Goal: Complete application form

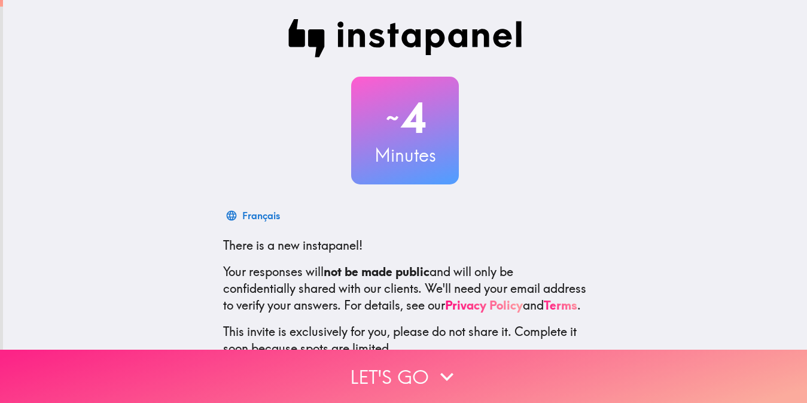
click at [434, 375] on icon "button" at bounding box center [447, 376] width 26 height 26
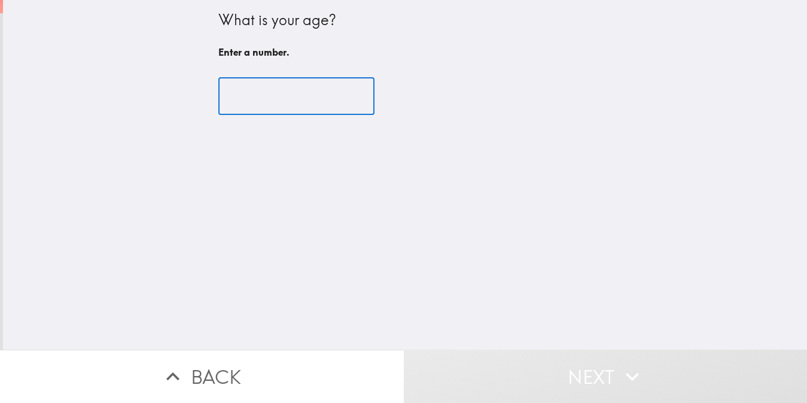
click at [309, 104] on input "number" at bounding box center [296, 96] width 156 height 37
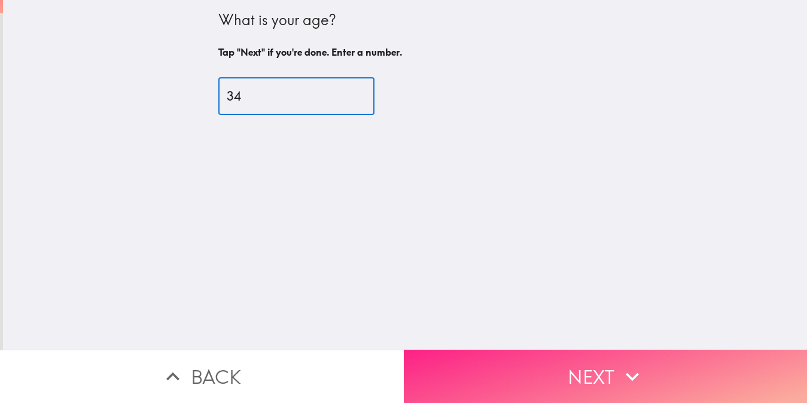
type input "34"
click at [604, 351] on button "Next" at bounding box center [606, 375] width 404 height 53
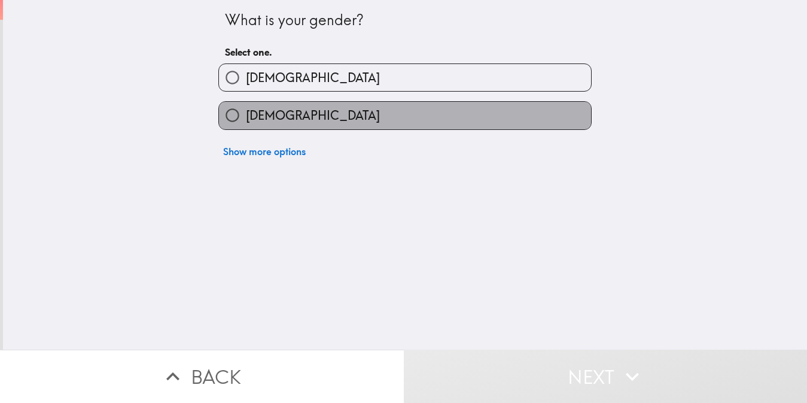
click at [285, 110] on label "[DEMOGRAPHIC_DATA]" at bounding box center [405, 115] width 372 height 27
click at [246, 110] on input "[DEMOGRAPHIC_DATA]" at bounding box center [232, 115] width 27 height 27
radio input "true"
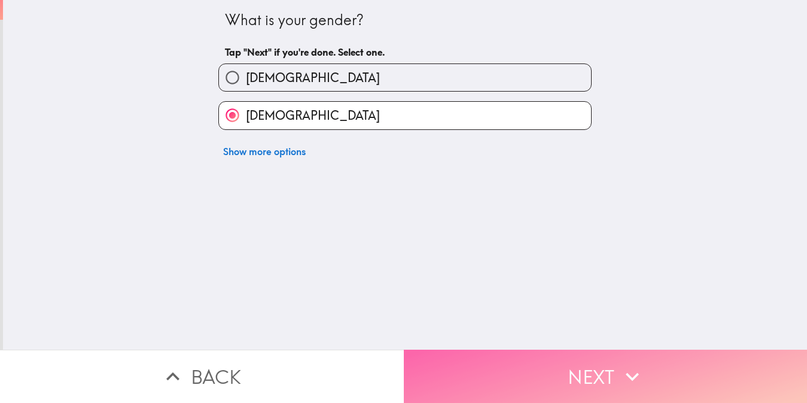
click at [655, 380] on button "Next" at bounding box center [606, 375] width 404 height 53
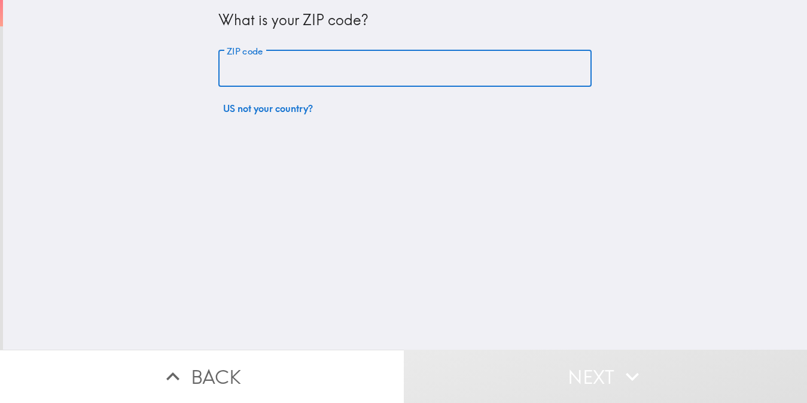
click at [406, 61] on input "ZIP code" at bounding box center [404, 68] width 373 height 37
type input "11377"
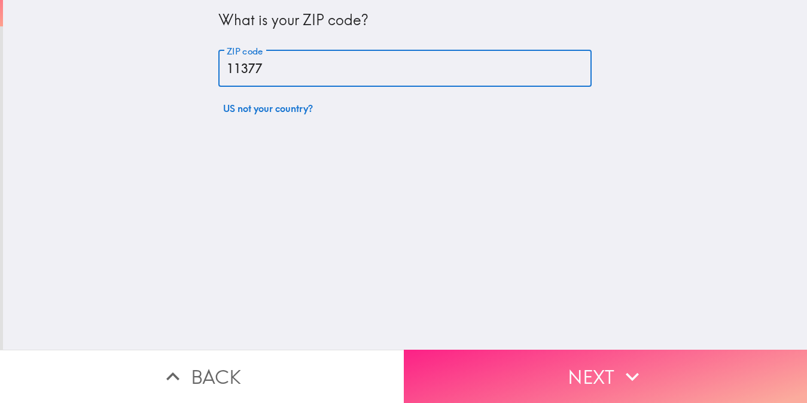
click at [591, 349] on button "Next" at bounding box center [606, 375] width 404 height 53
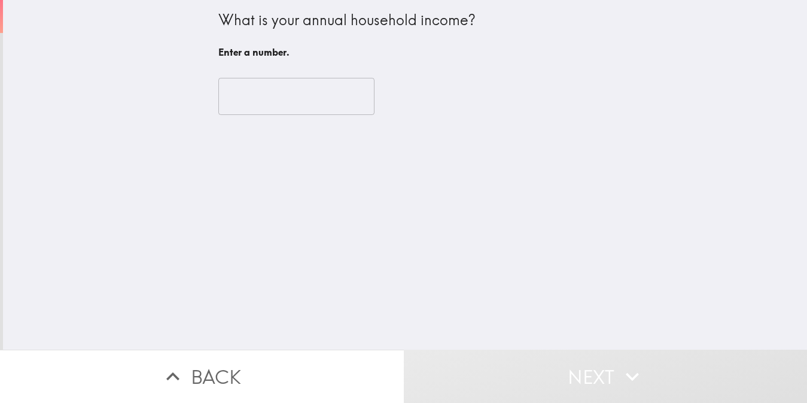
click at [281, 88] on input "number" at bounding box center [296, 96] width 156 height 37
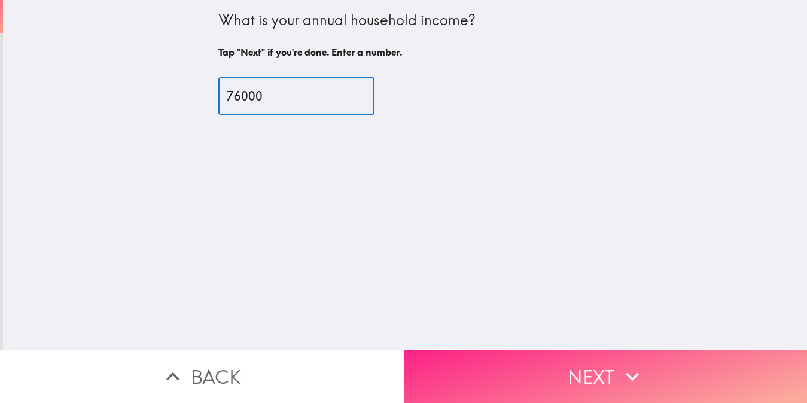
type input "76000"
click at [594, 349] on button "Next" at bounding box center [606, 375] width 404 height 53
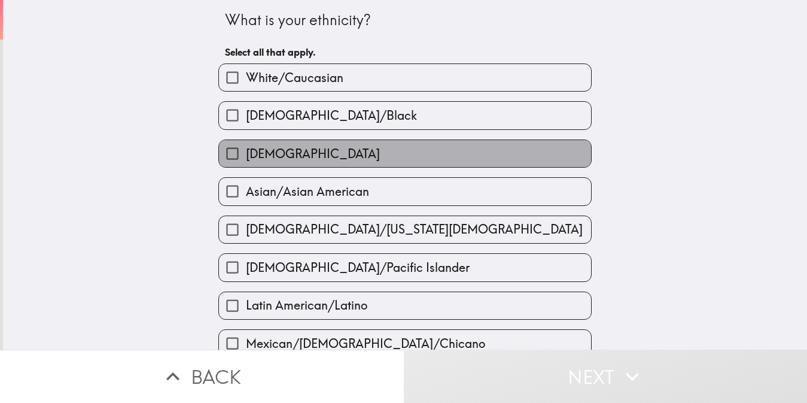
click at [296, 151] on label "[DEMOGRAPHIC_DATA]" at bounding box center [405, 153] width 372 height 27
click at [246, 151] on input "[DEMOGRAPHIC_DATA]" at bounding box center [232, 153] width 27 height 27
checkbox input "true"
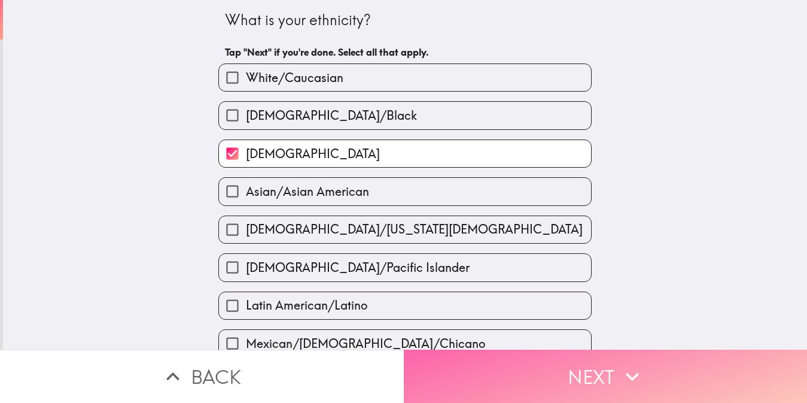
click at [643, 379] on button "Next" at bounding box center [606, 375] width 404 height 53
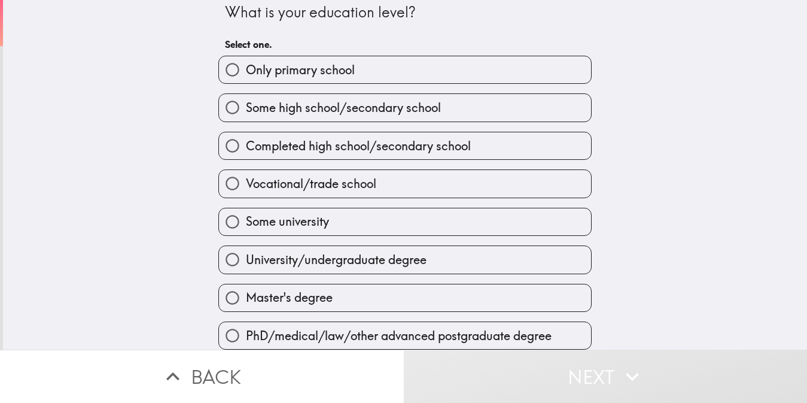
scroll to position [17, 0]
drag, startPoint x: 341, startPoint y: 292, endPoint x: 404, endPoint y: 304, distance: 64.0
click at [340, 292] on label "Master's degree" at bounding box center [405, 297] width 372 height 27
click at [246, 292] on input "Master's degree" at bounding box center [232, 297] width 27 height 27
radio input "true"
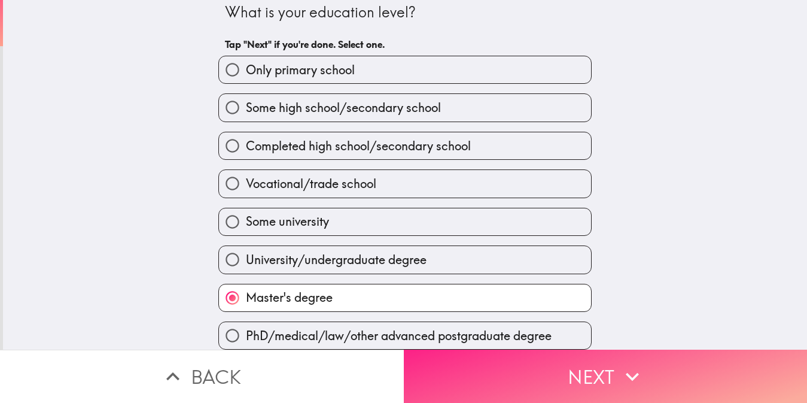
click at [649, 375] on button "Next" at bounding box center [606, 375] width 404 height 53
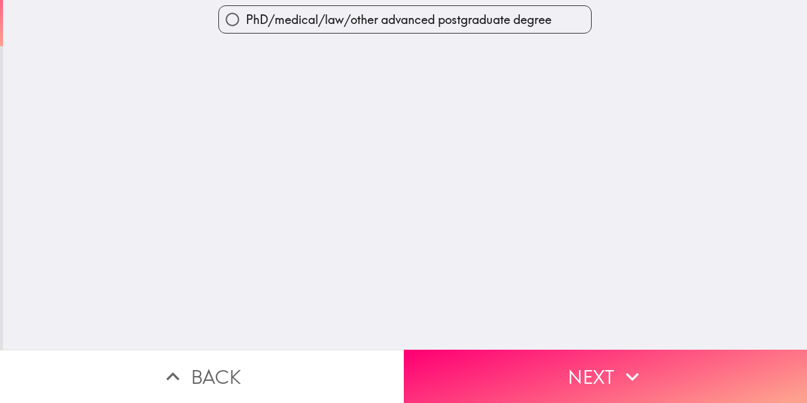
scroll to position [0, 0]
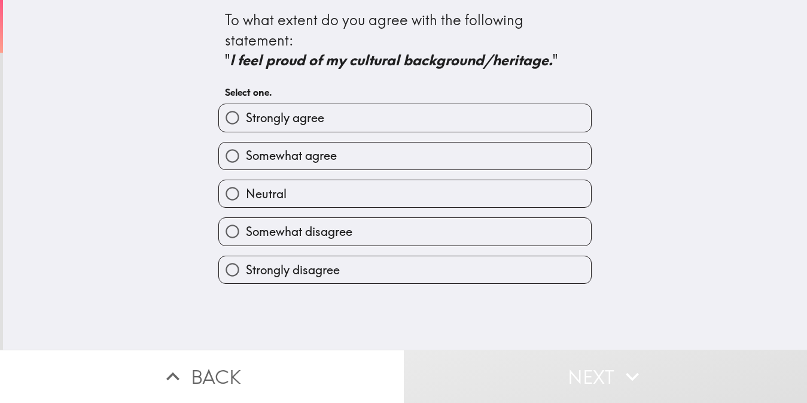
click at [322, 120] on label "Strongly agree" at bounding box center [405, 117] width 372 height 27
click at [246, 120] on input "Strongly agree" at bounding box center [232, 117] width 27 height 27
radio input "true"
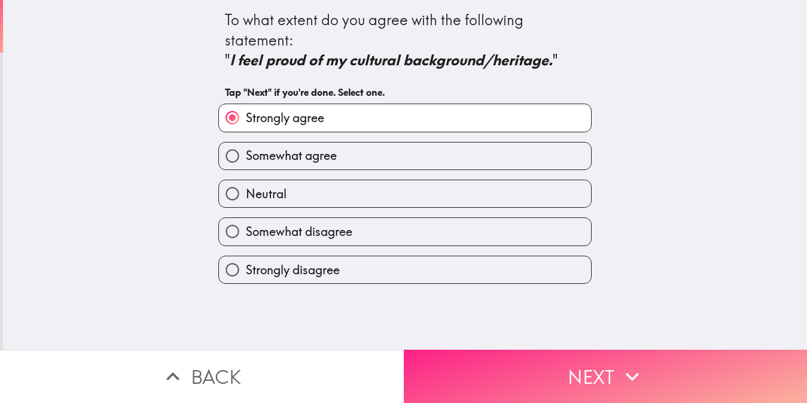
click at [637, 378] on icon "button" at bounding box center [632, 376] width 26 height 26
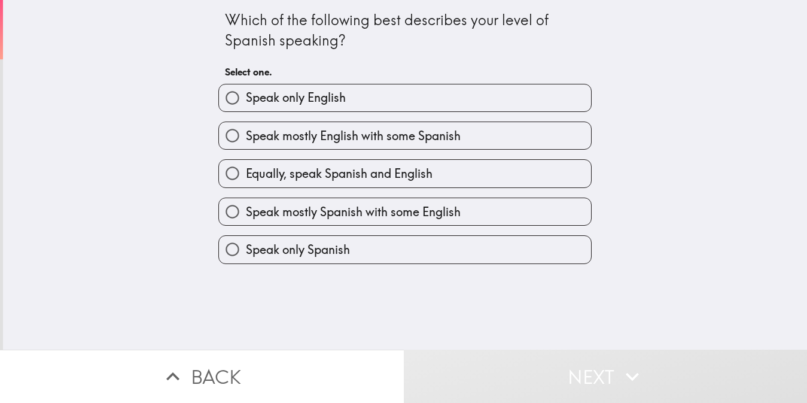
click at [397, 180] on span "Equally, speak Spanish and English" at bounding box center [339, 173] width 187 height 17
click at [246, 180] on input "Equally, speak Spanish and English" at bounding box center [232, 173] width 27 height 27
radio input "true"
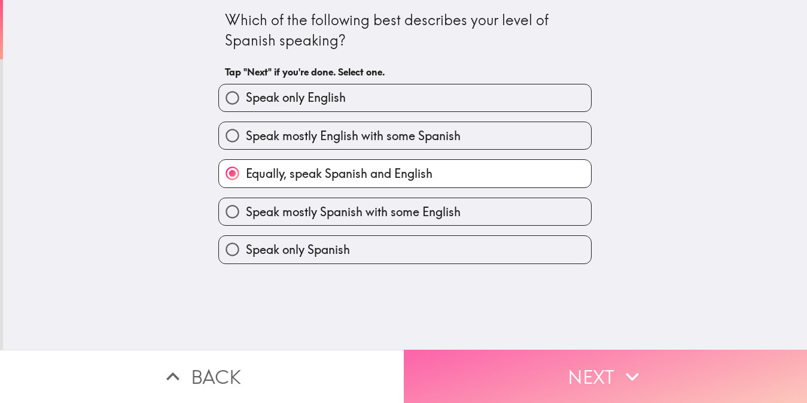
click at [601, 373] on button "Next" at bounding box center [606, 375] width 404 height 53
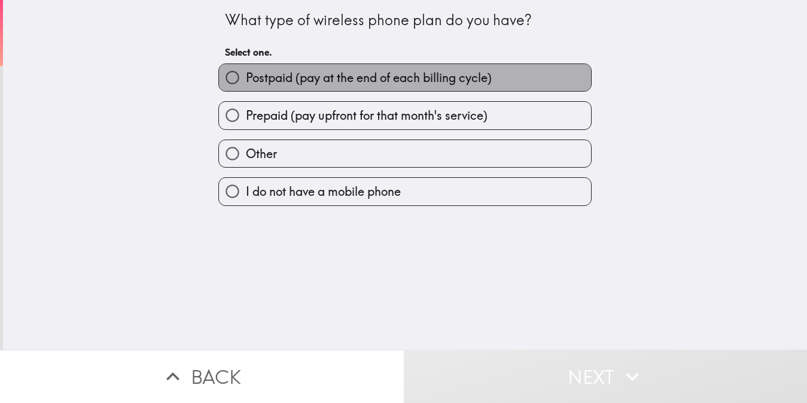
click at [361, 77] on span "Postpaid (pay at the end of each billing cycle)" at bounding box center [369, 77] width 246 height 17
click at [246, 77] on input "Postpaid (pay at the end of each billing cycle)" at bounding box center [232, 77] width 27 height 27
radio input "true"
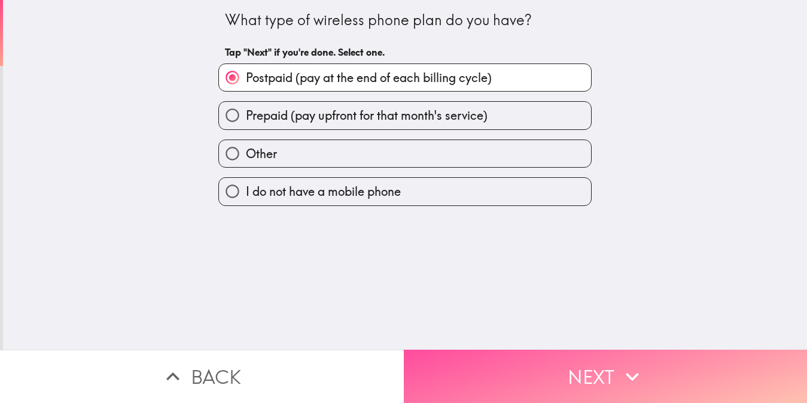
click at [656, 366] on button "Next" at bounding box center [606, 375] width 404 height 53
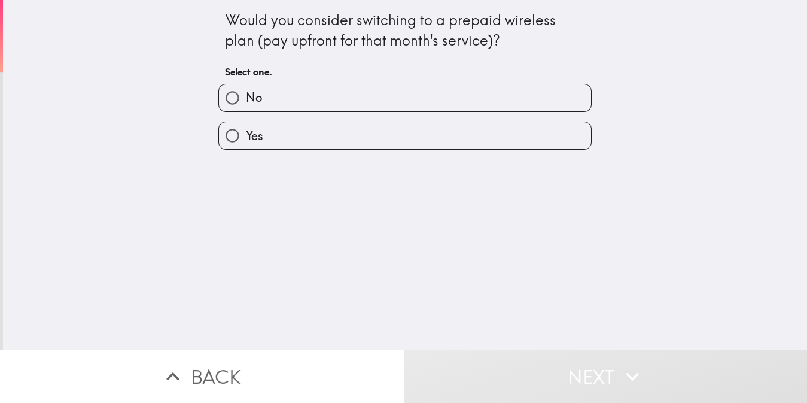
click at [387, 124] on label "Yes" at bounding box center [405, 135] width 372 height 27
click at [246, 124] on input "Yes" at bounding box center [232, 135] width 27 height 27
radio input "true"
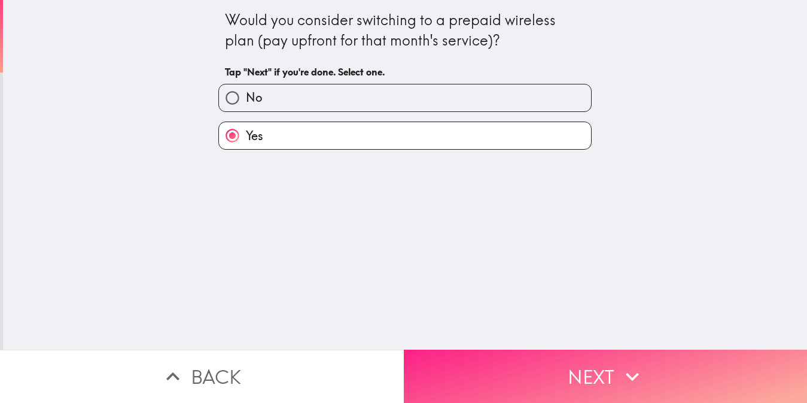
click at [589, 378] on button "Next" at bounding box center [606, 375] width 404 height 53
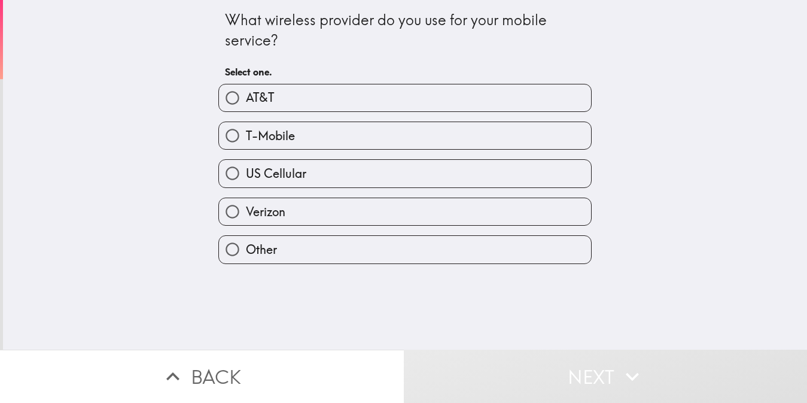
click at [300, 136] on label "T-Mobile" at bounding box center [405, 135] width 372 height 27
click at [246, 136] on input "T-Mobile" at bounding box center [232, 135] width 27 height 27
radio input "true"
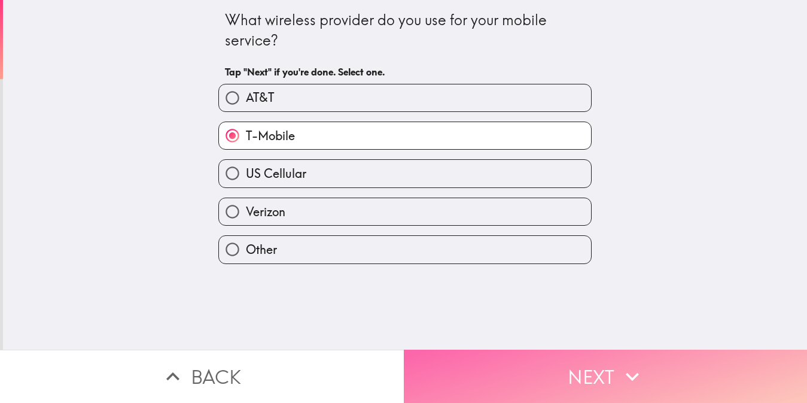
click at [538, 349] on button "Next" at bounding box center [606, 375] width 404 height 53
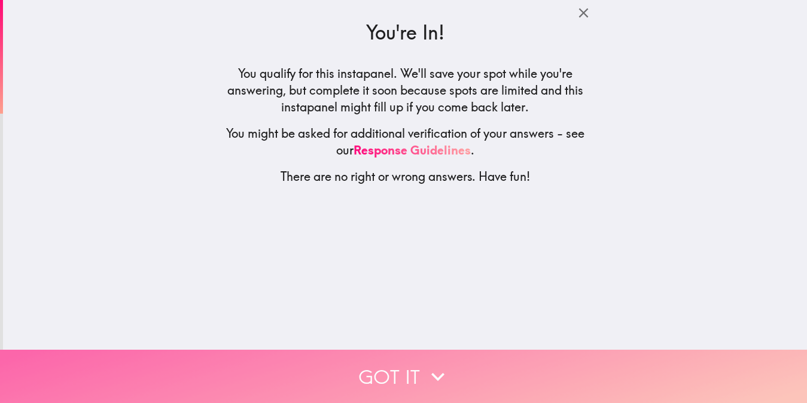
click at [404, 355] on button "Got it" at bounding box center [403, 375] width 807 height 53
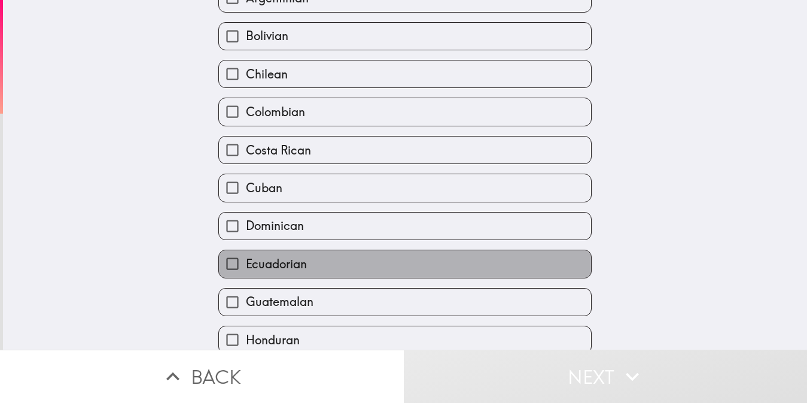
click at [296, 256] on span "Ecuadorian" at bounding box center [276, 264] width 61 height 17
click at [246, 250] on input "Ecuadorian" at bounding box center [232, 263] width 27 height 27
checkbox input "true"
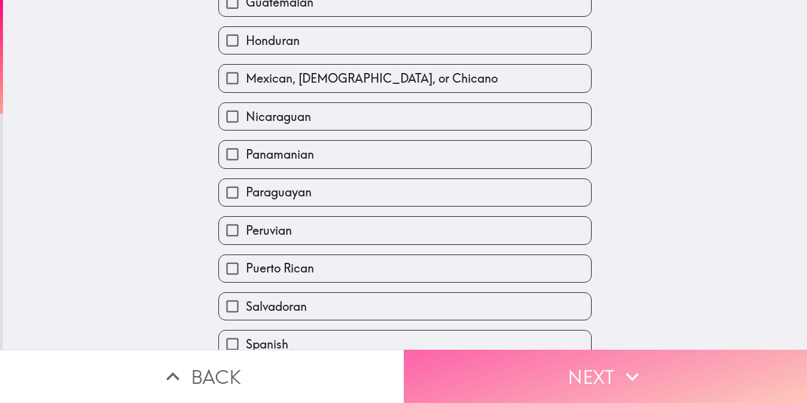
click at [601, 360] on button "Next" at bounding box center [606, 375] width 404 height 53
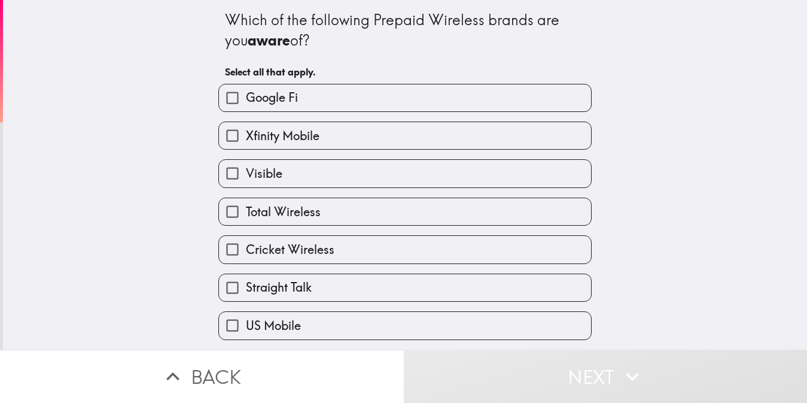
drag, startPoint x: 299, startPoint y: 141, endPoint x: 305, endPoint y: 148, distance: 9.8
click at [302, 143] on span "Xfinity Mobile" at bounding box center [283, 135] width 74 height 17
click at [246, 143] on input "Xfinity Mobile" at bounding box center [232, 135] width 27 height 27
checkbox input "true"
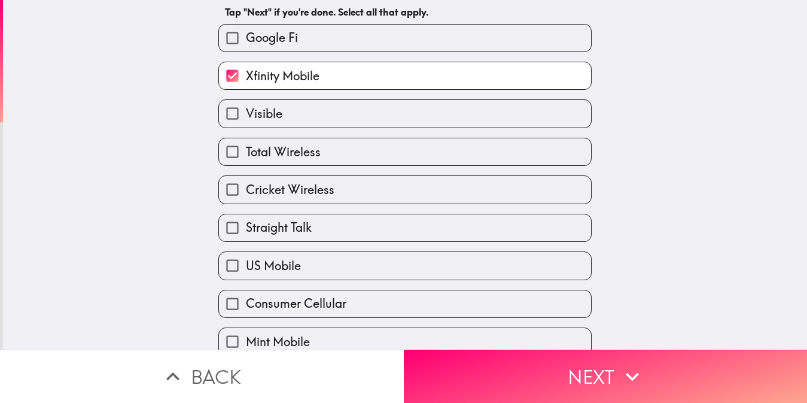
click at [339, 197] on label "Cricket Wireless" at bounding box center [405, 189] width 372 height 27
click at [246, 197] on input "Cricket Wireless" at bounding box center [232, 189] width 27 height 27
checkbox input "true"
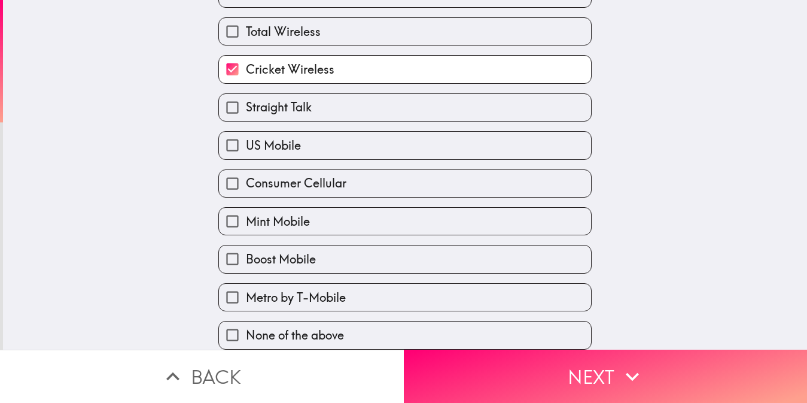
scroll to position [189, 0]
drag, startPoint x: 354, startPoint y: 287, endPoint x: 361, endPoint y: 288, distance: 7.3
click at [355, 287] on label "Metro by T-Mobile" at bounding box center [405, 297] width 372 height 27
click at [246, 287] on input "Metro by T-Mobile" at bounding box center [232, 297] width 27 height 27
checkbox input "true"
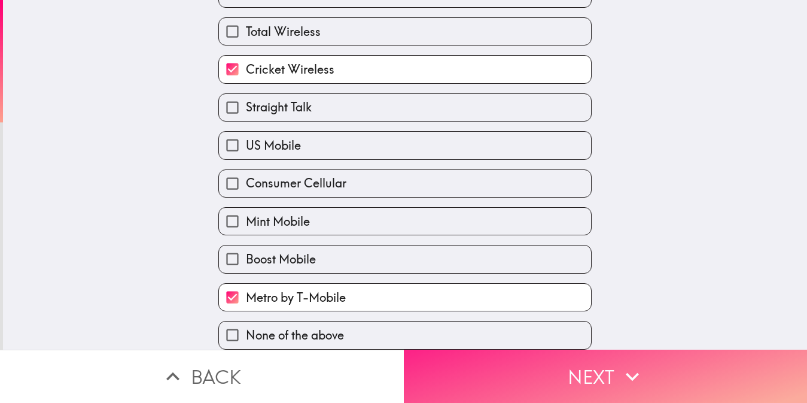
click at [576, 369] on button "Next" at bounding box center [606, 375] width 404 height 53
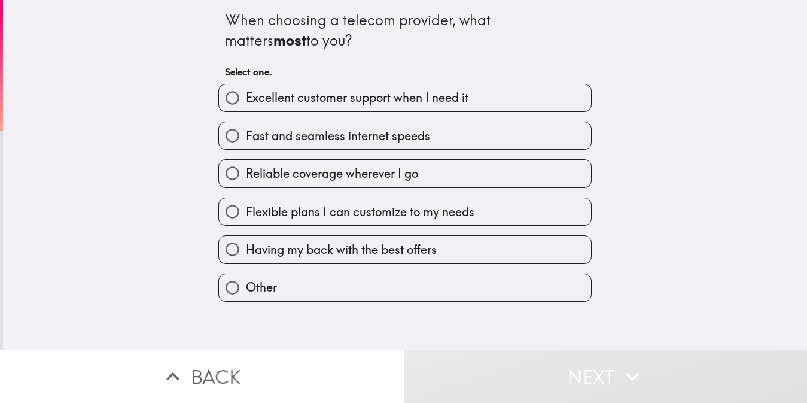
click at [403, 105] on span "Excellent customer support when I need it" at bounding box center [357, 97] width 223 height 17
click at [246, 105] on input "Excellent customer support when I need it" at bounding box center [232, 97] width 27 height 27
radio input "true"
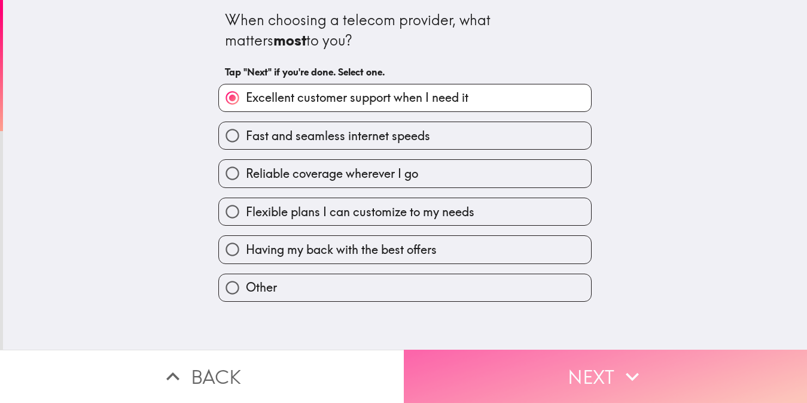
click at [551, 372] on button "Next" at bounding box center [606, 375] width 404 height 53
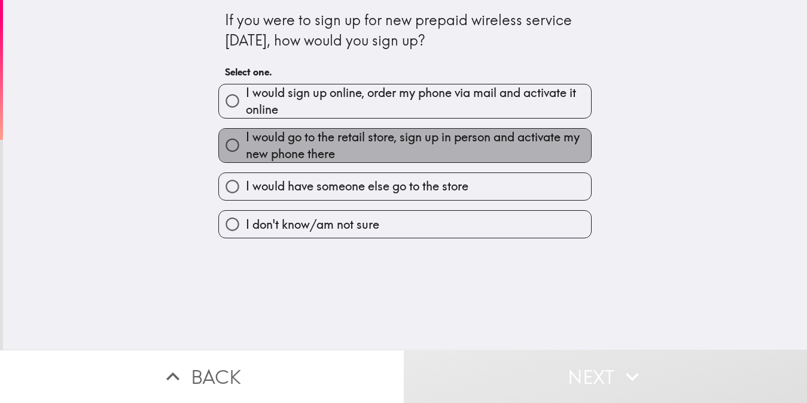
click at [427, 140] on span "I would go to the retail store, sign up in person and activate my new phone the…" at bounding box center [418, 146] width 345 height 34
click at [246, 140] on input "I would go to the retail store, sign up in person and activate my new phone the…" at bounding box center [232, 145] width 27 height 27
radio input "true"
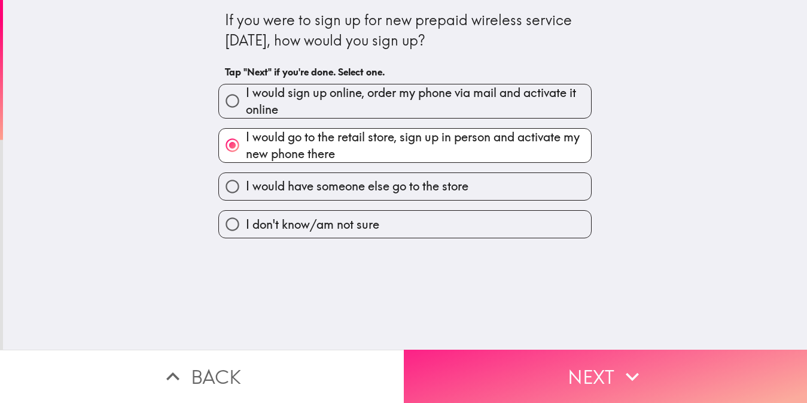
click at [548, 361] on button "Next" at bounding box center [606, 375] width 404 height 53
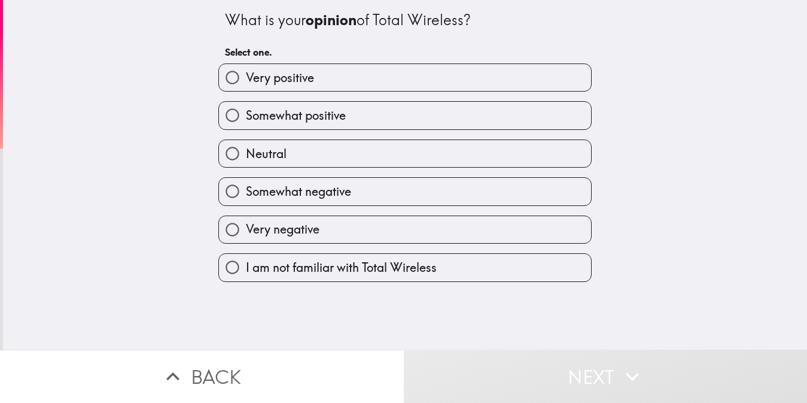
click at [410, 272] on span "I am not familiar with Total Wireless" at bounding box center [341, 267] width 191 height 17
click at [246, 272] on input "I am not familiar with Total Wireless" at bounding box center [232, 267] width 27 height 27
radio input "true"
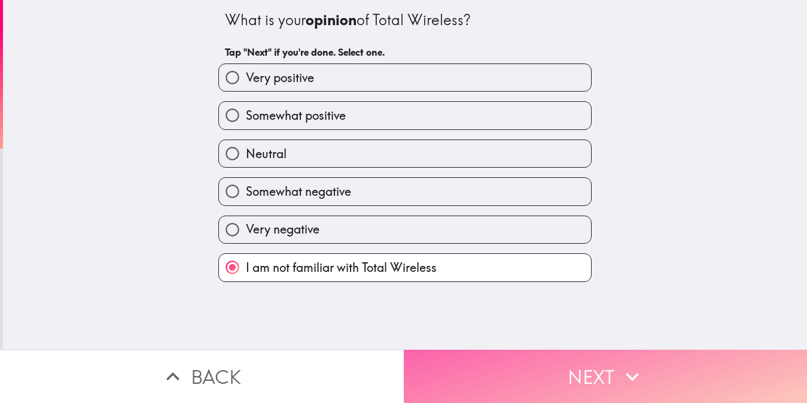
click at [624, 363] on icon "button" at bounding box center [632, 376] width 26 height 26
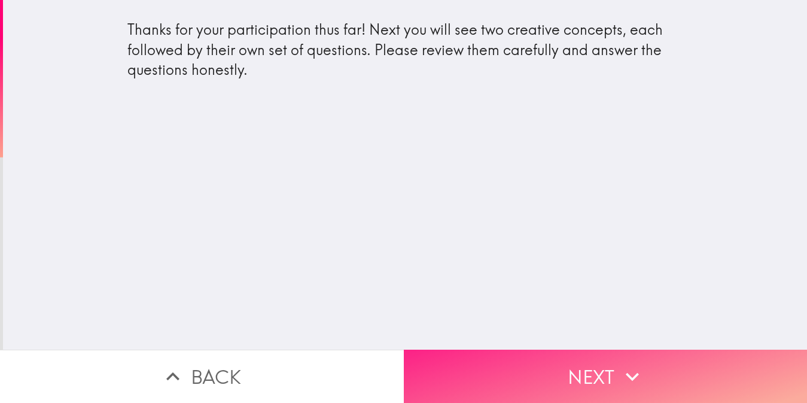
click at [585, 361] on button "Next" at bounding box center [606, 375] width 404 height 53
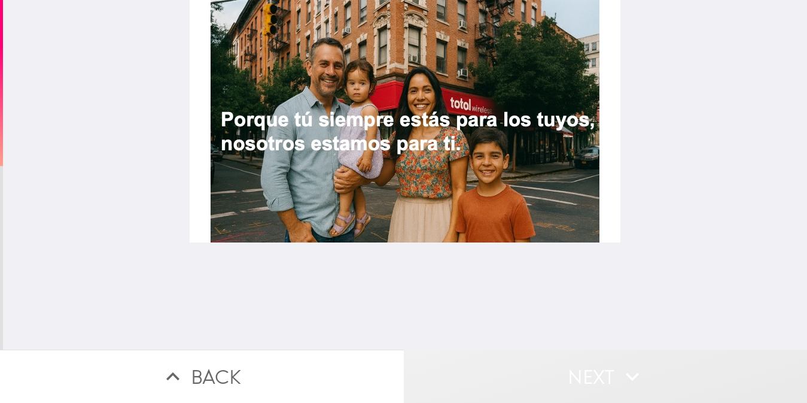
drag, startPoint x: 616, startPoint y: 370, endPoint x: 626, endPoint y: 370, distance: 10.2
click at [619, 370] on icon "button" at bounding box center [632, 376] width 26 height 26
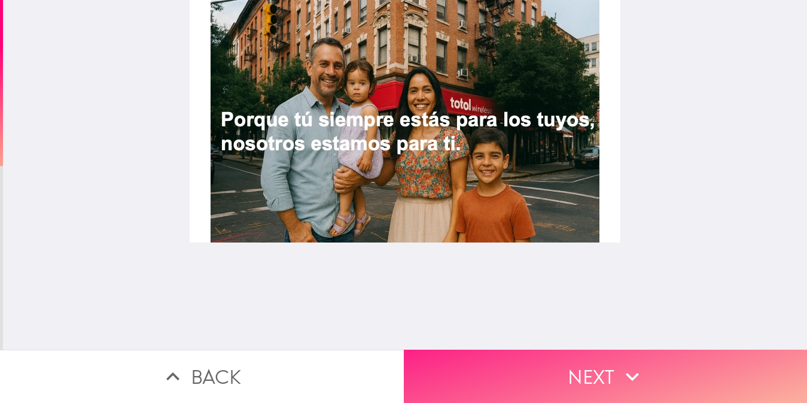
click at [631, 378] on icon "button" at bounding box center [632, 376] width 26 height 26
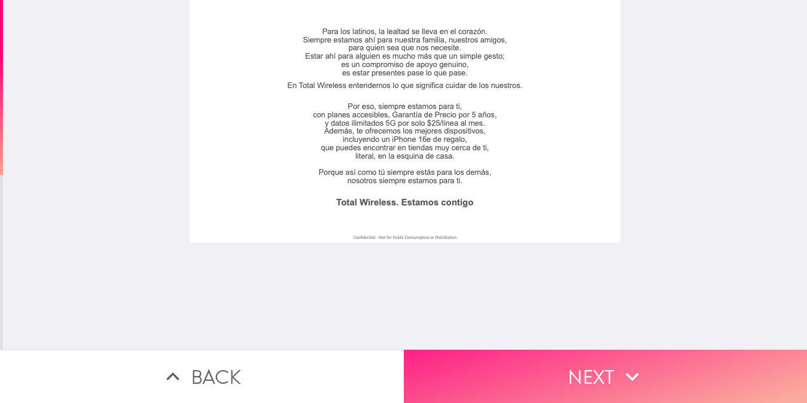
click at [536, 363] on button "Next" at bounding box center [606, 375] width 404 height 53
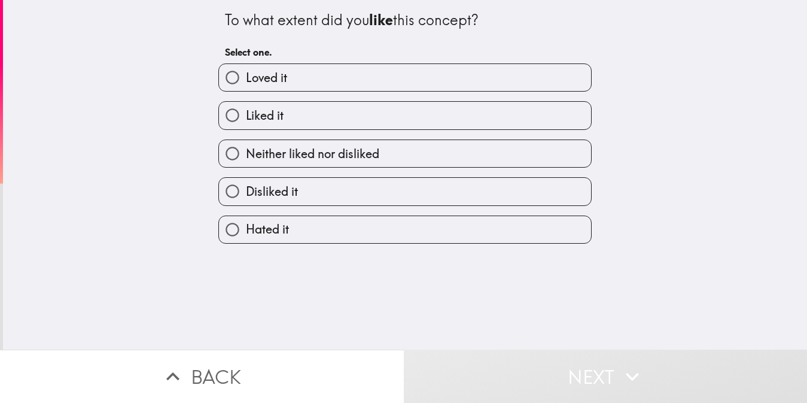
click at [324, 123] on label "Liked it" at bounding box center [405, 115] width 372 height 27
click at [246, 123] on input "Liked it" at bounding box center [232, 115] width 27 height 27
radio input "true"
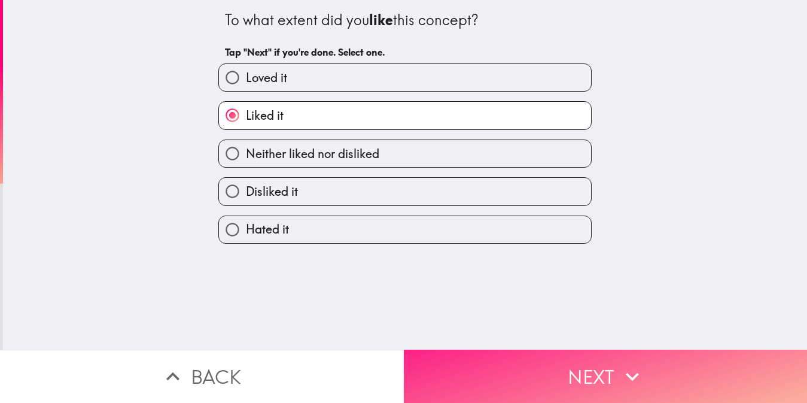
click at [622, 363] on icon "button" at bounding box center [632, 376] width 26 height 26
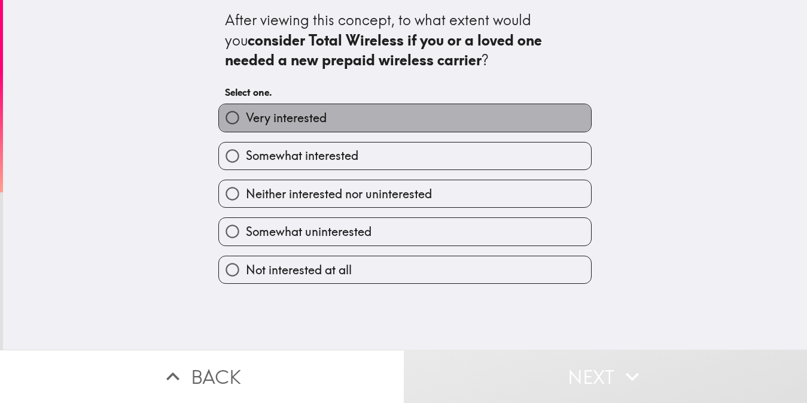
click at [334, 119] on label "Very interested" at bounding box center [405, 117] width 372 height 27
click at [246, 119] on input "Very interested" at bounding box center [232, 117] width 27 height 27
radio input "true"
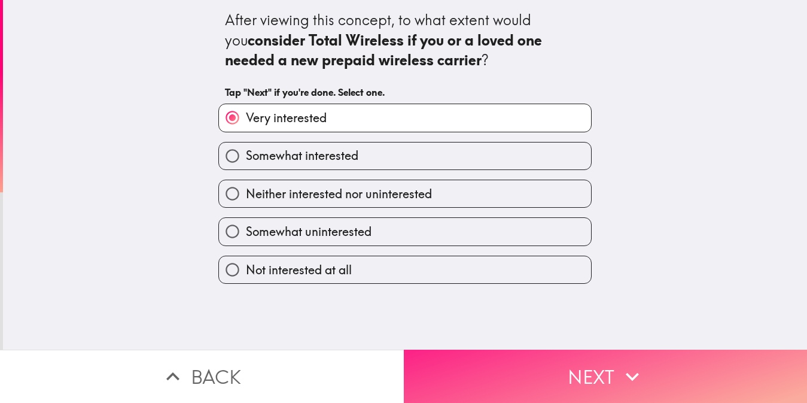
click at [635, 370] on icon "button" at bounding box center [632, 376] width 26 height 26
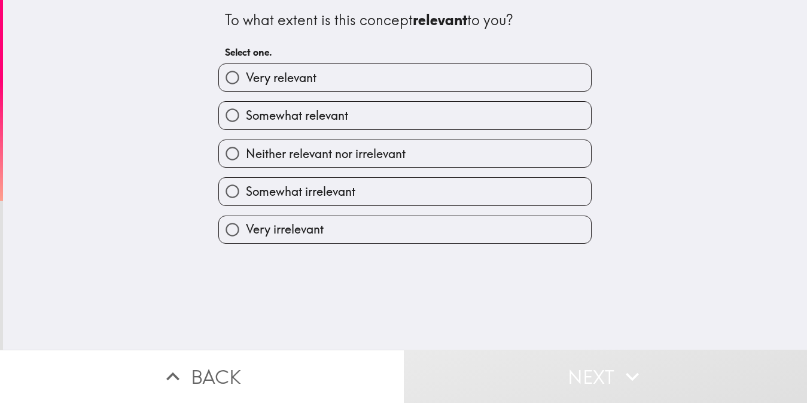
click at [416, 121] on label "Somewhat relevant" at bounding box center [405, 115] width 372 height 27
click at [246, 121] on input "Somewhat relevant" at bounding box center [232, 115] width 27 height 27
radio input "true"
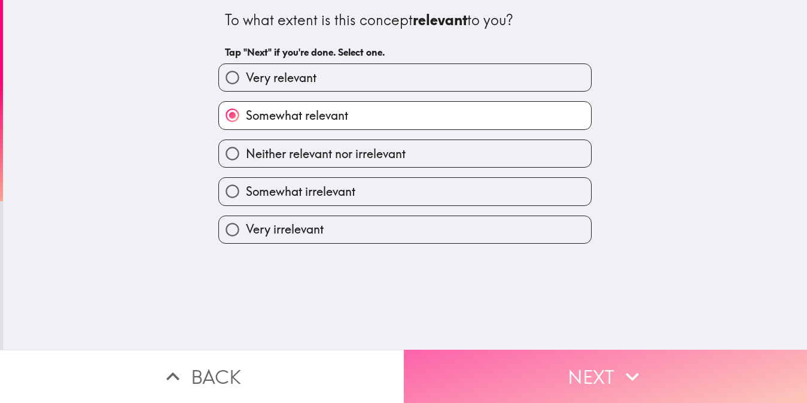
click at [661, 355] on button "Next" at bounding box center [606, 375] width 404 height 53
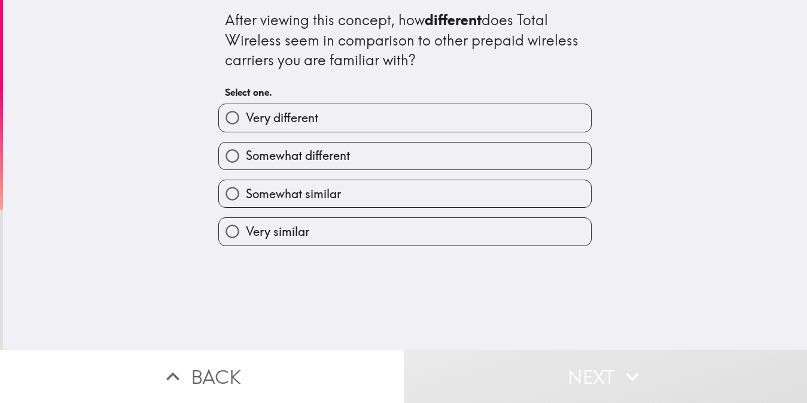
click at [361, 156] on label "Somewhat different" at bounding box center [405, 155] width 372 height 27
click at [246, 156] on input "Somewhat different" at bounding box center [232, 155] width 27 height 27
radio input "true"
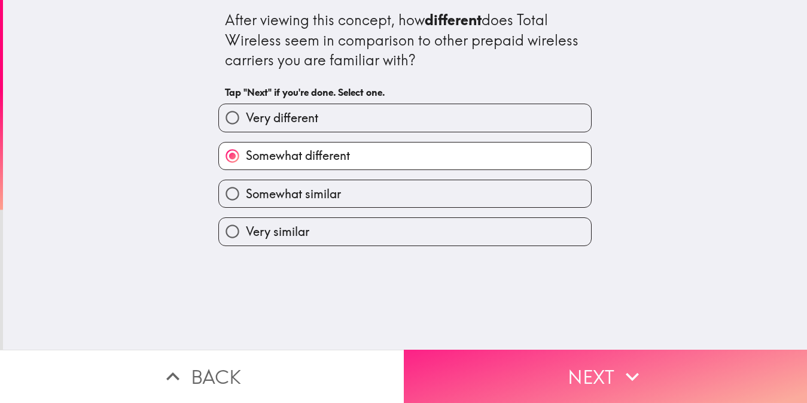
click at [620, 363] on icon "button" at bounding box center [632, 376] width 26 height 26
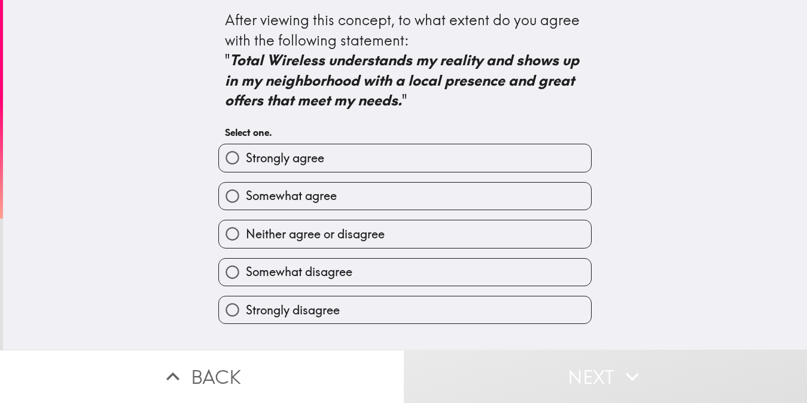
click at [337, 186] on label "Somewhat agree" at bounding box center [405, 196] width 372 height 27
click at [246, 186] on input "Somewhat agree" at bounding box center [232, 196] width 27 height 27
radio input "true"
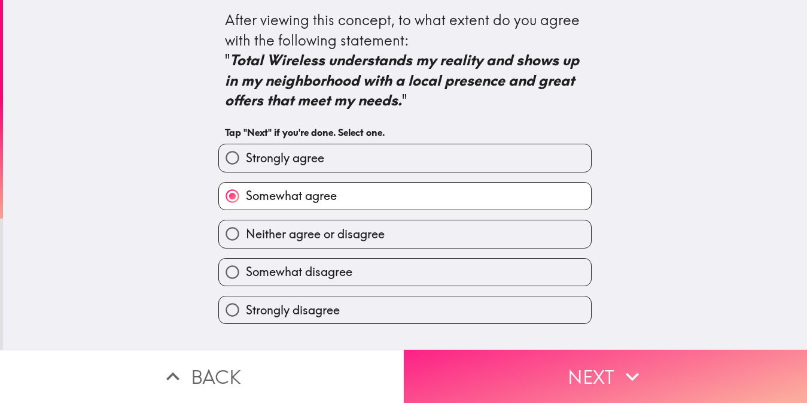
click at [591, 370] on button "Next" at bounding box center [606, 375] width 404 height 53
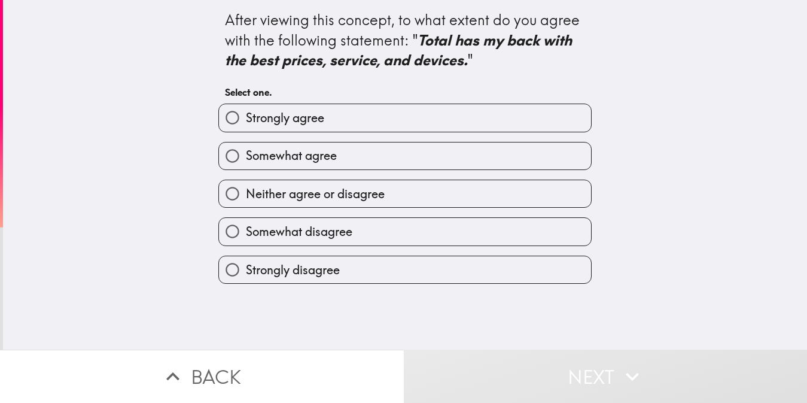
drag, startPoint x: 388, startPoint y: 158, endPoint x: 405, endPoint y: 172, distance: 21.6
click at [389, 159] on label "Somewhat agree" at bounding box center [405, 155] width 372 height 27
click at [246, 159] on input "Somewhat agree" at bounding box center [232, 155] width 27 height 27
radio input "true"
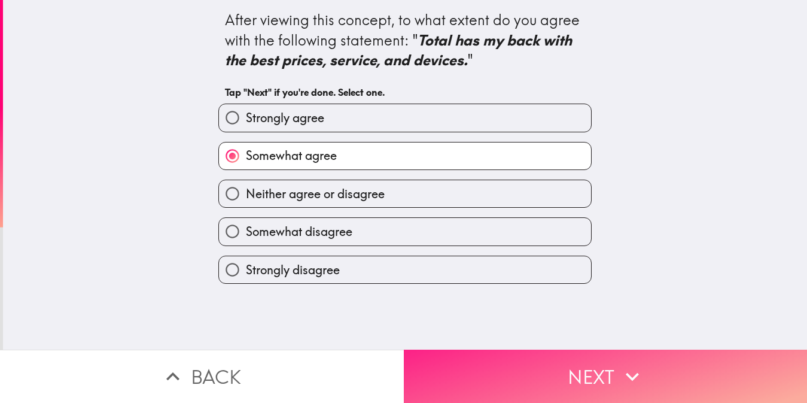
click at [630, 383] on button "Next" at bounding box center [606, 375] width 404 height 53
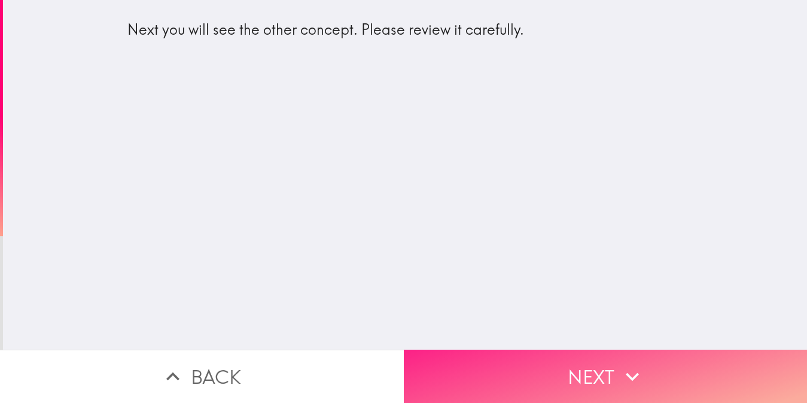
click at [677, 361] on button "Next" at bounding box center [606, 375] width 404 height 53
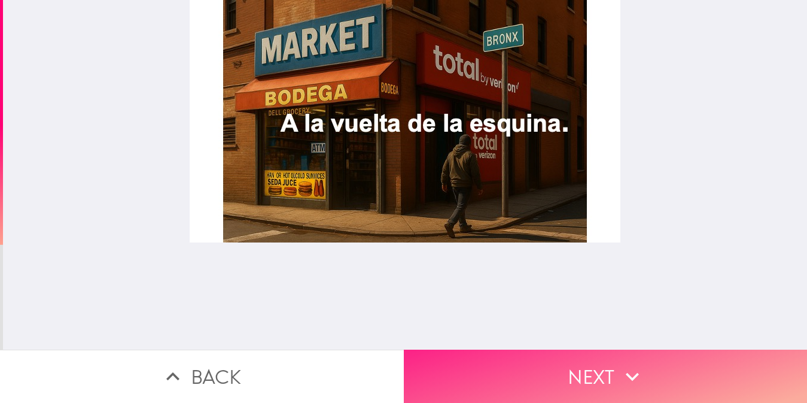
click at [625, 349] on button "Next" at bounding box center [606, 375] width 404 height 53
click at [623, 363] on icon "button" at bounding box center [632, 376] width 26 height 26
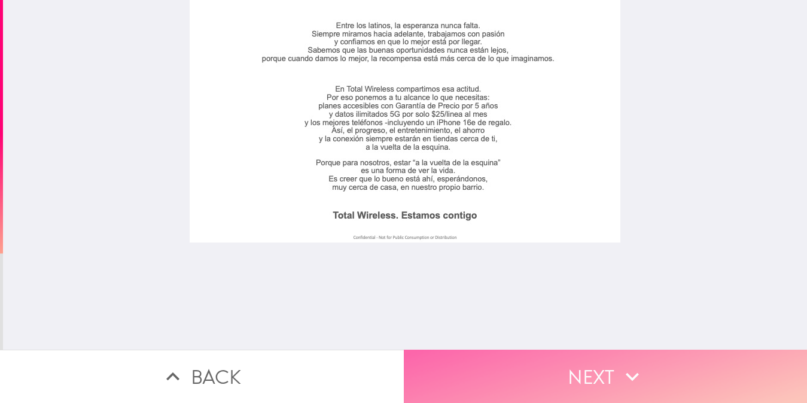
click at [726, 373] on button "Next" at bounding box center [606, 375] width 404 height 53
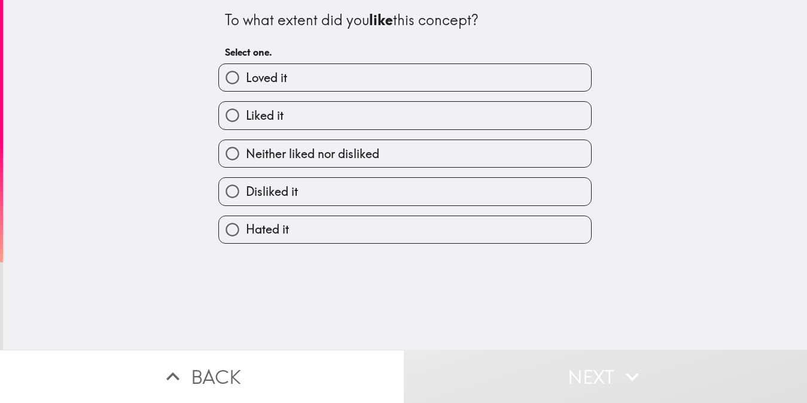
click at [283, 127] on label "Liked it" at bounding box center [405, 115] width 372 height 27
click at [246, 127] on input "Liked it" at bounding box center [232, 115] width 27 height 27
radio input "true"
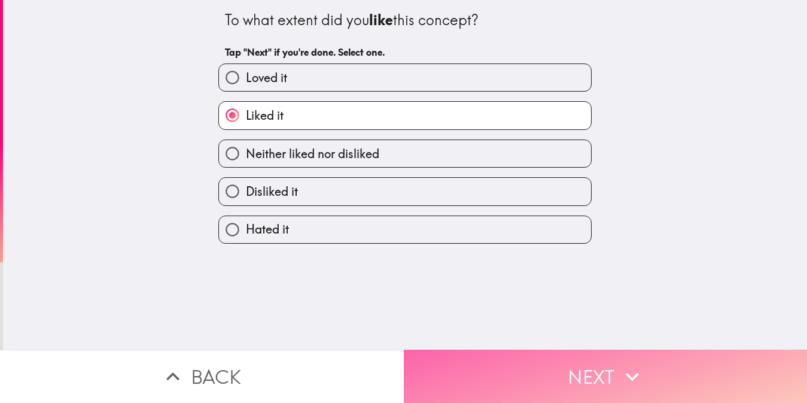
click at [585, 381] on button "Next" at bounding box center [606, 375] width 404 height 53
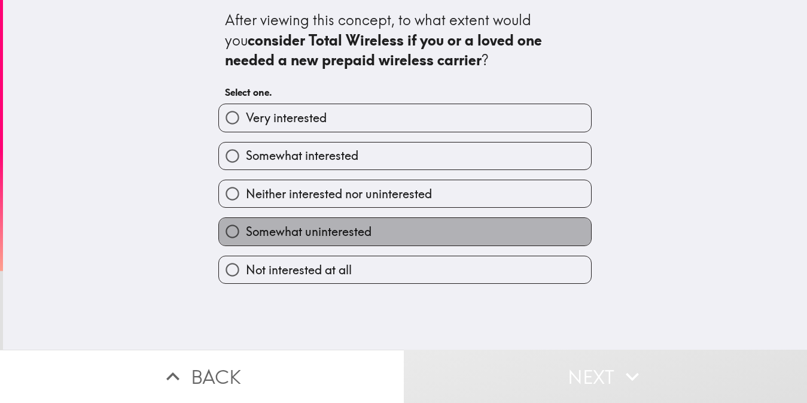
click at [409, 226] on label "Somewhat uninterested" at bounding box center [405, 231] width 372 height 27
click at [246, 226] on input "Somewhat uninterested" at bounding box center [232, 231] width 27 height 27
radio input "true"
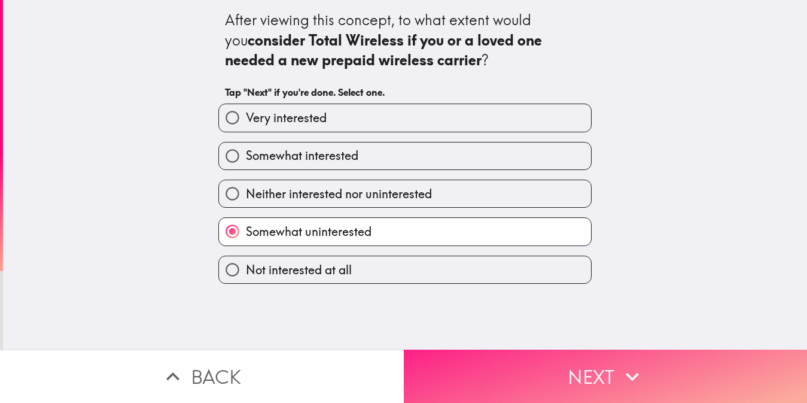
click at [582, 366] on button "Next" at bounding box center [606, 375] width 404 height 53
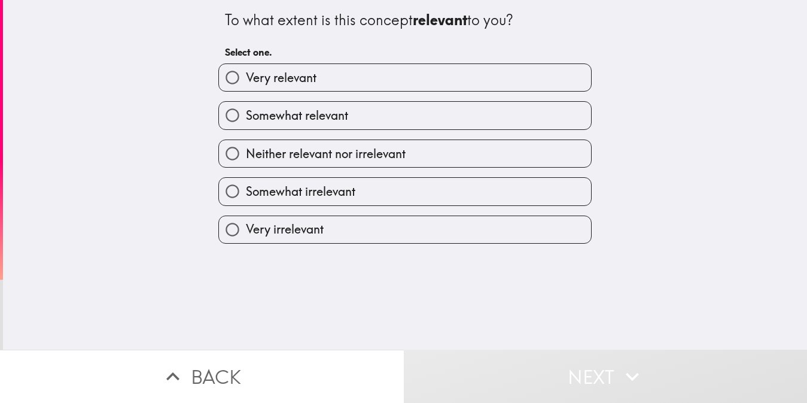
click at [259, 112] on span "Somewhat relevant" at bounding box center [297, 115] width 102 height 17
click at [246, 112] on input "Somewhat relevant" at bounding box center [232, 115] width 27 height 27
radio input "true"
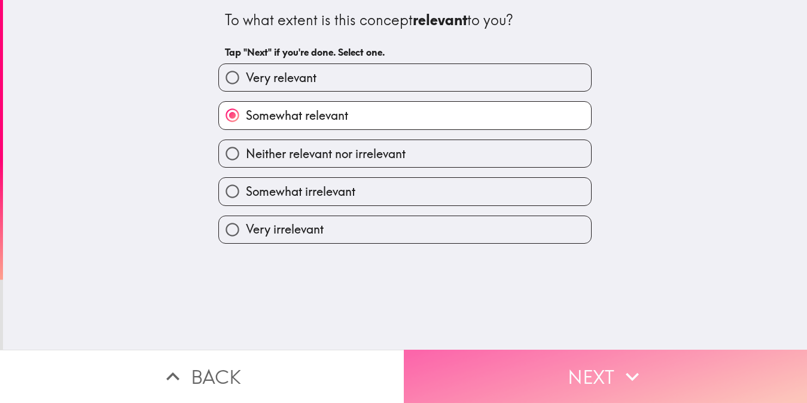
click at [601, 349] on button "Next" at bounding box center [606, 375] width 404 height 53
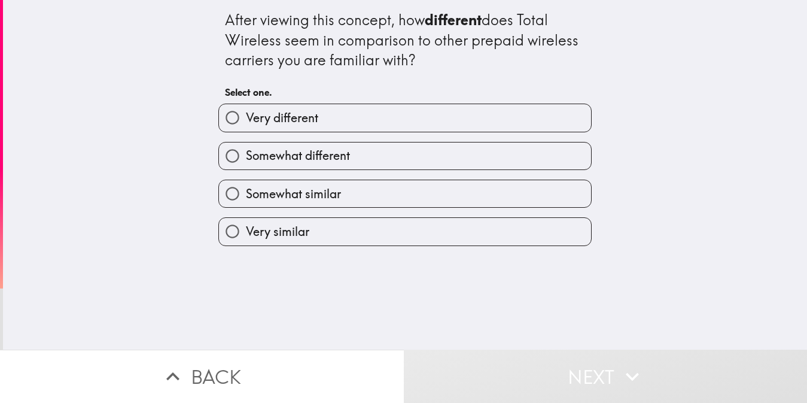
click at [376, 162] on label "Somewhat different" at bounding box center [405, 155] width 372 height 27
click at [246, 162] on input "Somewhat different" at bounding box center [232, 155] width 27 height 27
radio input "true"
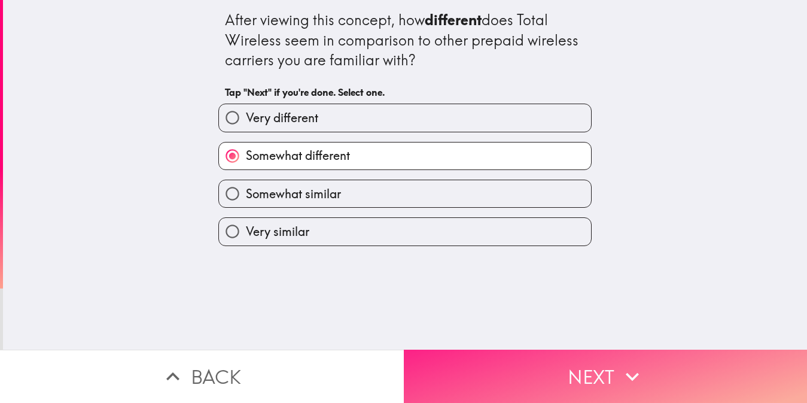
click at [638, 375] on icon "button" at bounding box center [632, 376] width 26 height 26
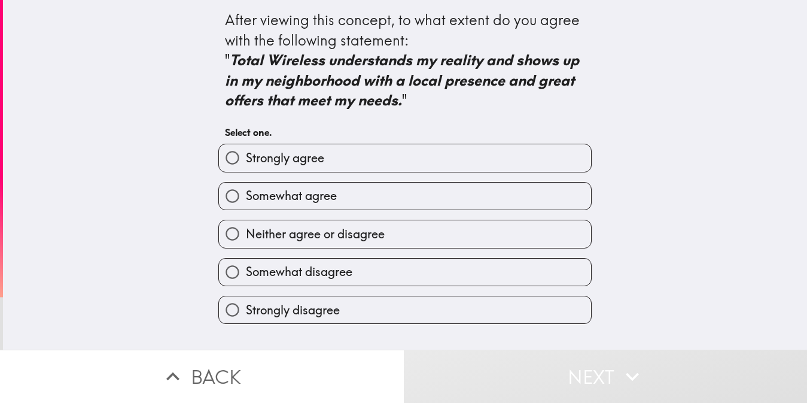
click at [381, 200] on label "Somewhat agree" at bounding box center [405, 196] width 372 height 27
click at [246, 200] on input "Somewhat agree" at bounding box center [232, 196] width 27 height 27
radio input "true"
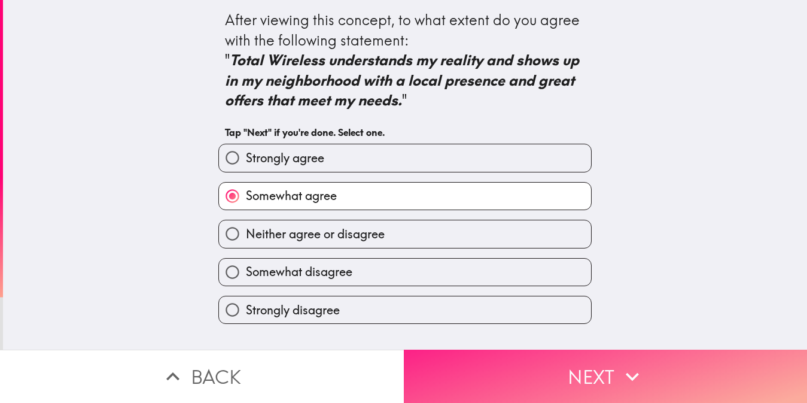
click at [658, 376] on button "Next" at bounding box center [606, 375] width 404 height 53
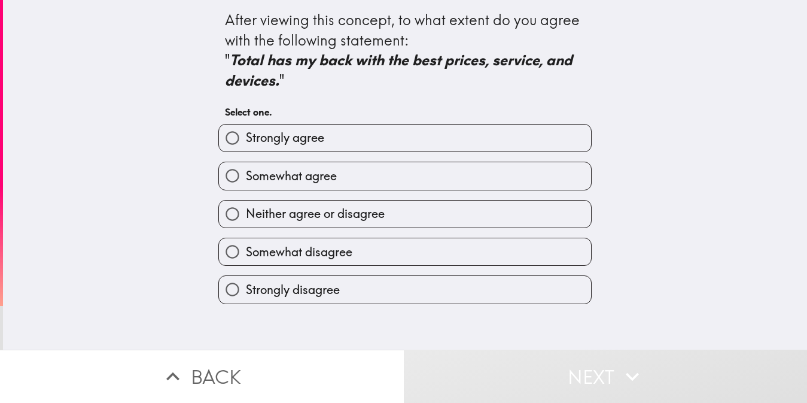
click at [291, 156] on div "Somewhat agree" at bounding box center [400, 171] width 383 height 38
drag, startPoint x: 312, startPoint y: 180, endPoint x: 558, endPoint y: 360, distance: 305.0
click at [314, 181] on span "Somewhat agree" at bounding box center [291, 176] width 91 height 17
click at [246, 181] on input "Somewhat agree" at bounding box center [232, 175] width 27 height 27
radio input "true"
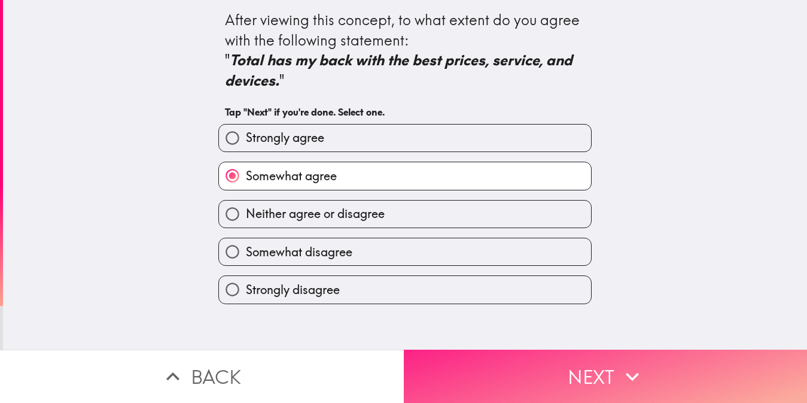
drag, startPoint x: 607, startPoint y: 373, endPoint x: 615, endPoint y: 373, distance: 7.2
click at [608, 373] on button "Next" at bounding box center [606, 375] width 404 height 53
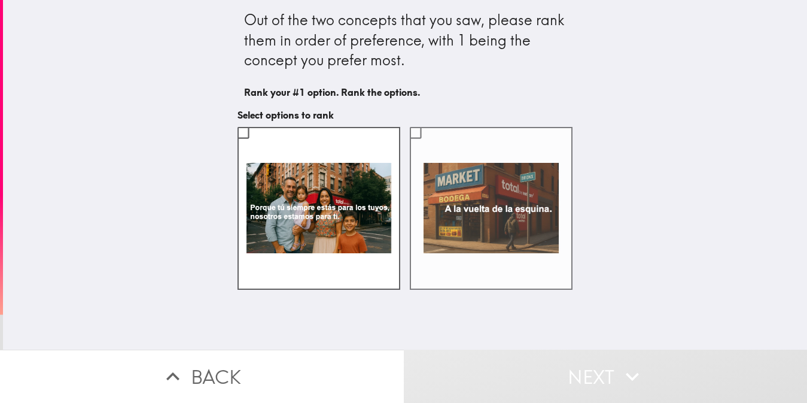
click at [500, 208] on label at bounding box center [491, 208] width 163 height 163
click at [429, 146] on input "checkbox" at bounding box center [415, 132] width 27 height 27
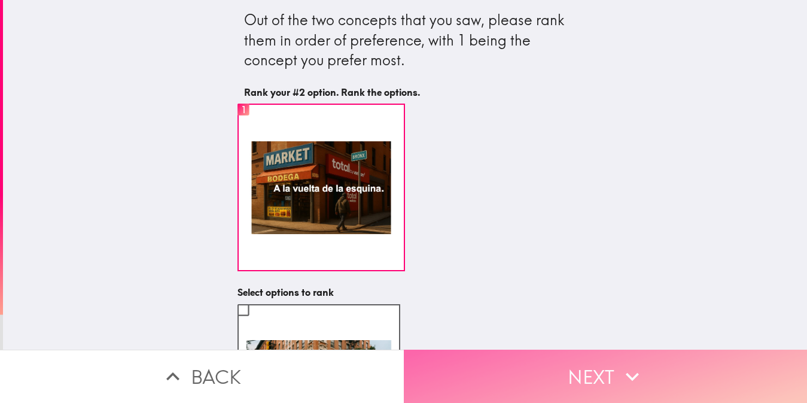
click at [542, 358] on button "Next" at bounding box center [606, 375] width 404 height 53
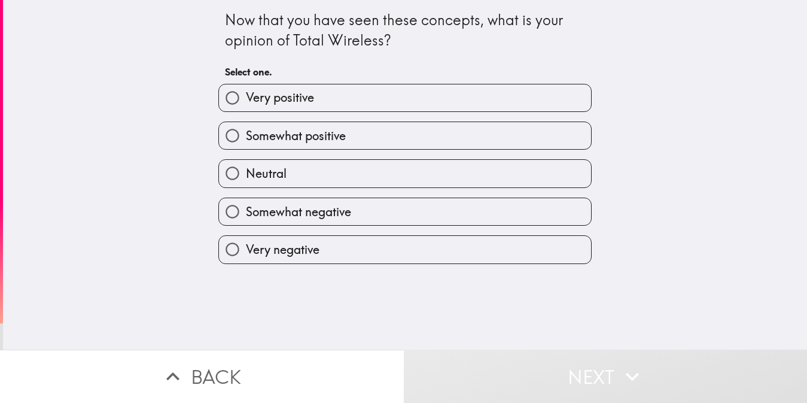
click at [488, 156] on div "Neutral" at bounding box center [400, 169] width 383 height 38
click at [495, 148] on label "Somewhat positive" at bounding box center [405, 135] width 372 height 27
click at [246, 148] on input "Somewhat positive" at bounding box center [232, 135] width 27 height 27
radio input "true"
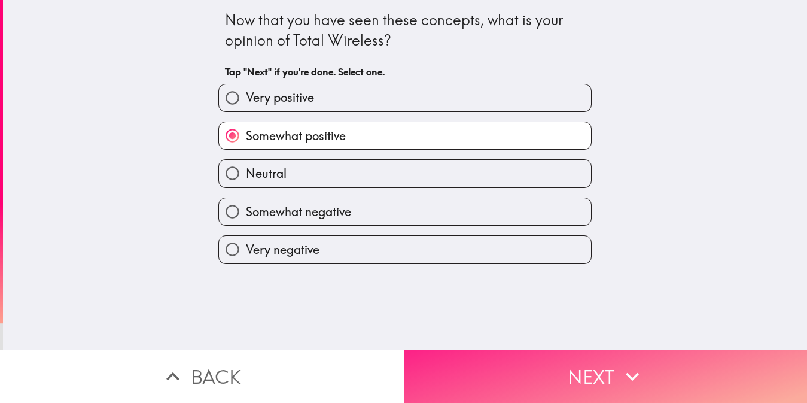
click at [628, 349] on button "Next" at bounding box center [606, 375] width 404 height 53
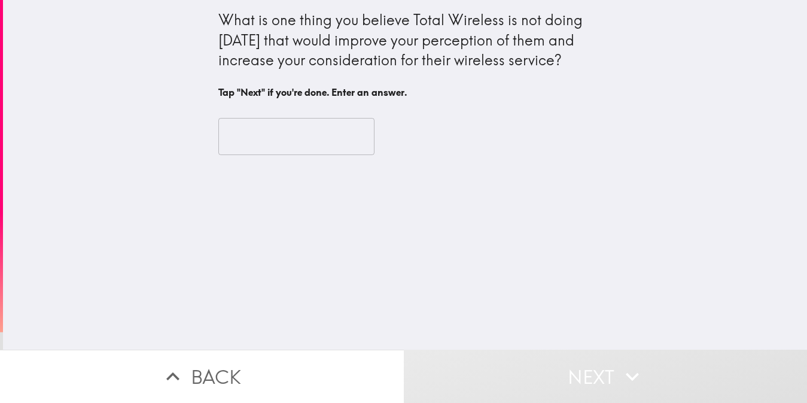
click at [327, 135] on input "text" at bounding box center [296, 136] width 156 height 37
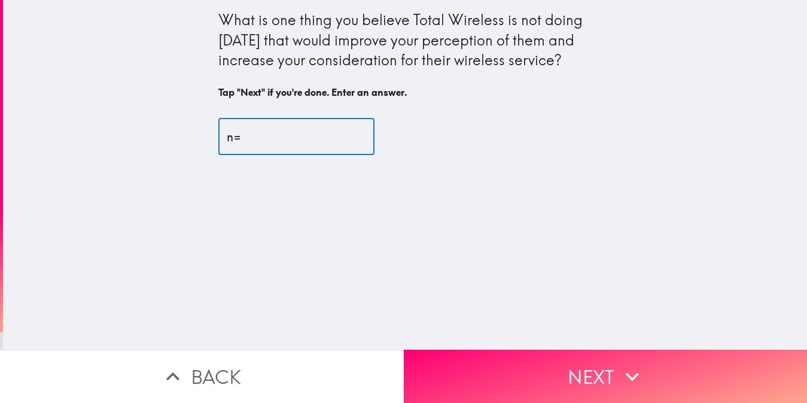
type input "n"
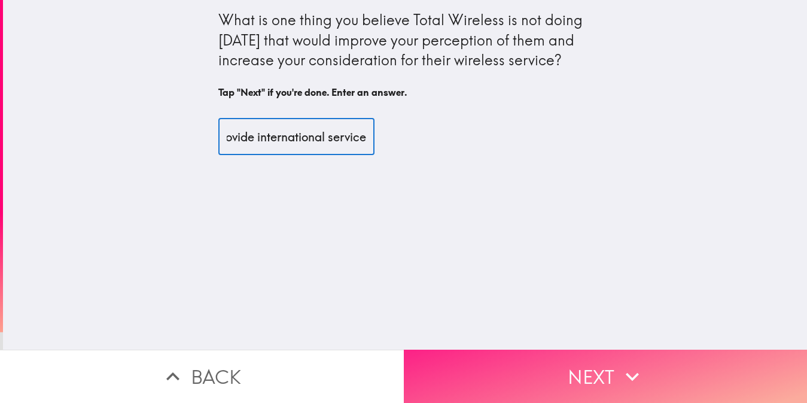
type input "i think they should provide international service"
click at [640, 367] on icon "button" at bounding box center [632, 376] width 26 height 26
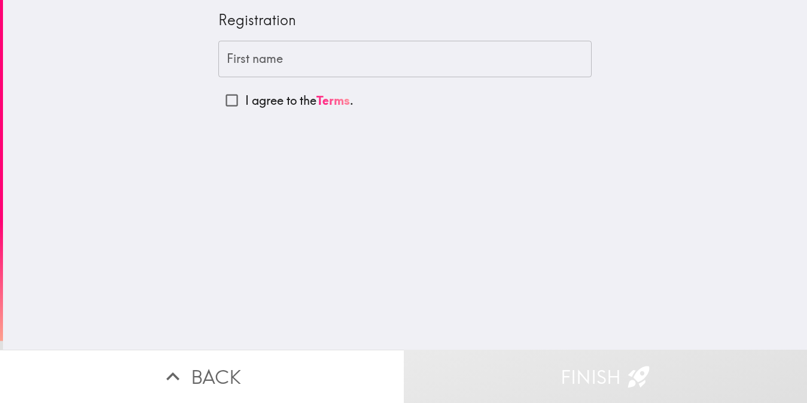
click at [436, 65] on input "First name" at bounding box center [404, 59] width 373 height 37
click at [375, 104] on label "I agree to the Terms ." at bounding box center [404, 100] width 373 height 27
click at [245, 104] on input "I agree to the Terms ." at bounding box center [231, 100] width 27 height 27
checkbox input "true"
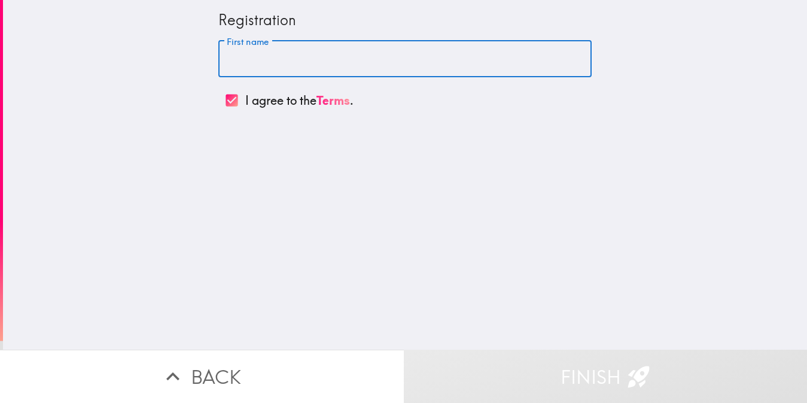
click at [361, 65] on input "First name" at bounding box center [404, 59] width 373 height 37
type input "[PERSON_NAME]"
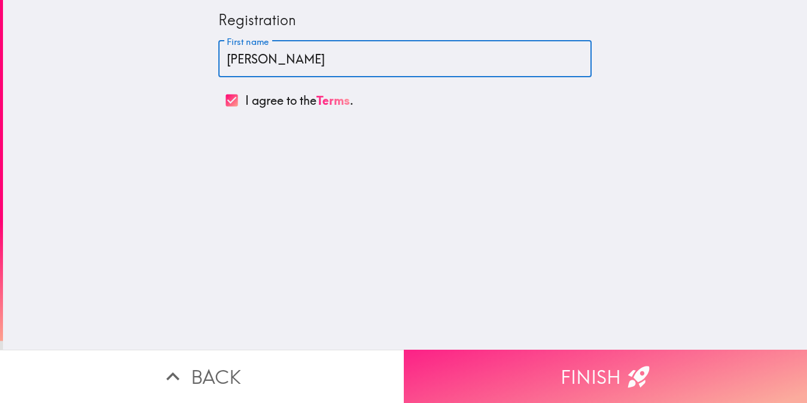
click at [619, 372] on button "Finish" at bounding box center [606, 375] width 404 height 53
